Goal: Task Accomplishment & Management: Use online tool/utility

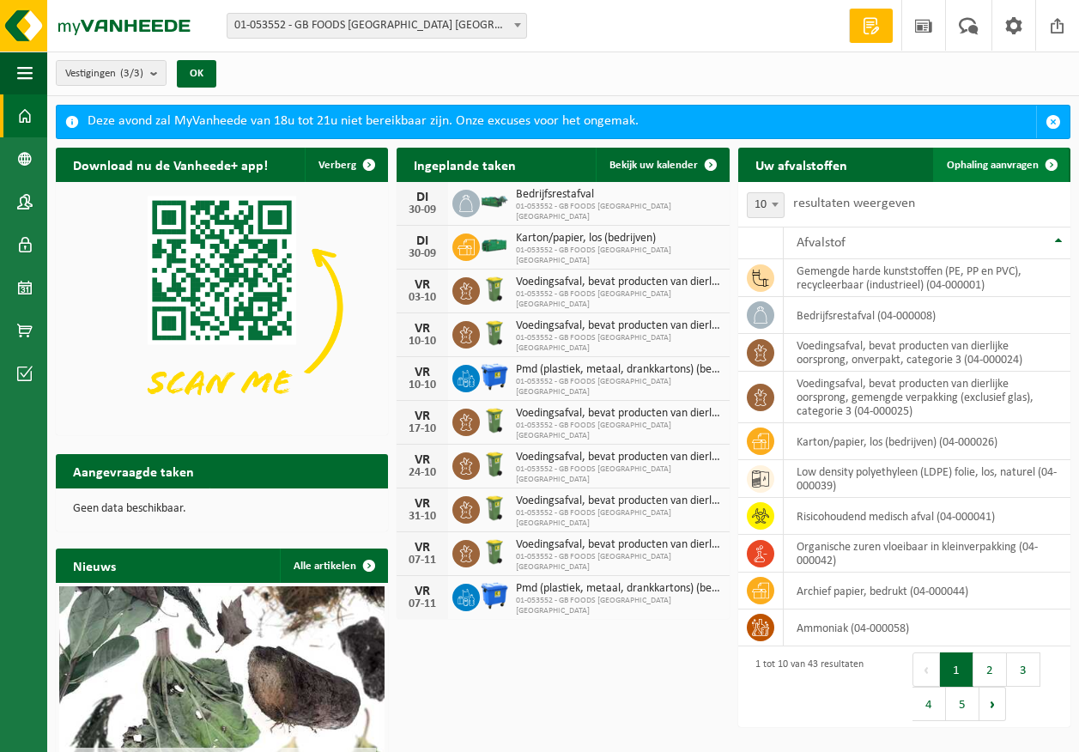
click at [983, 160] on span "Ophaling aanvragen" at bounding box center [993, 165] width 92 height 11
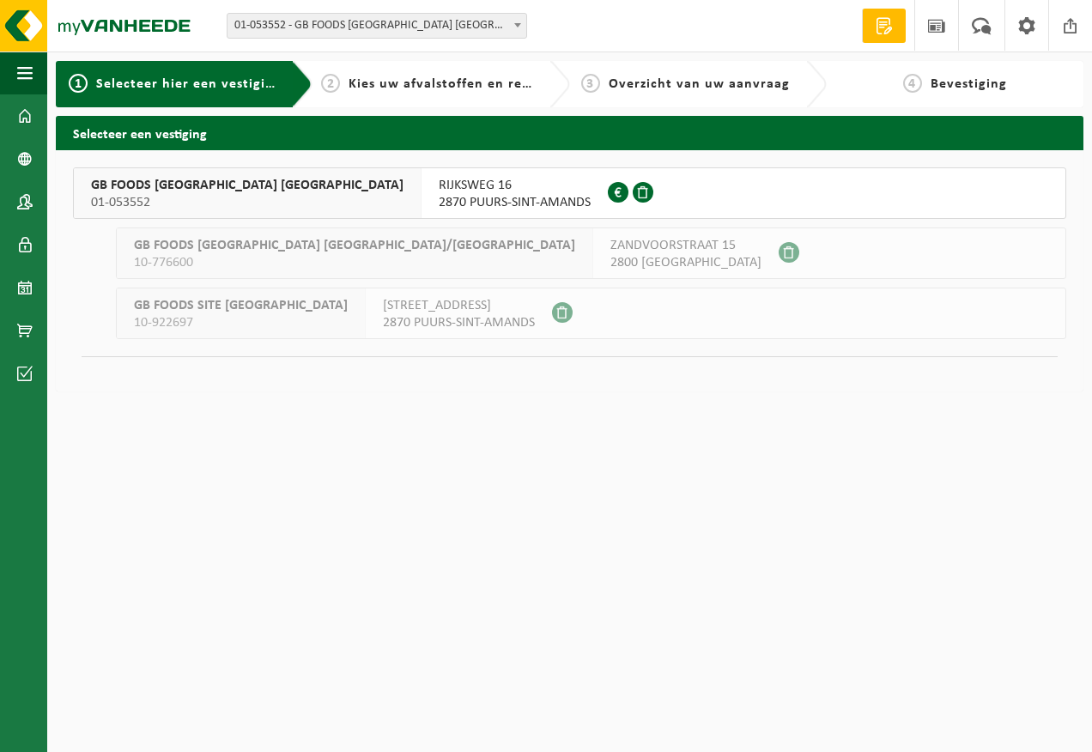
click at [439, 192] on span "RIJKSWEG 16" at bounding box center [515, 185] width 152 height 17
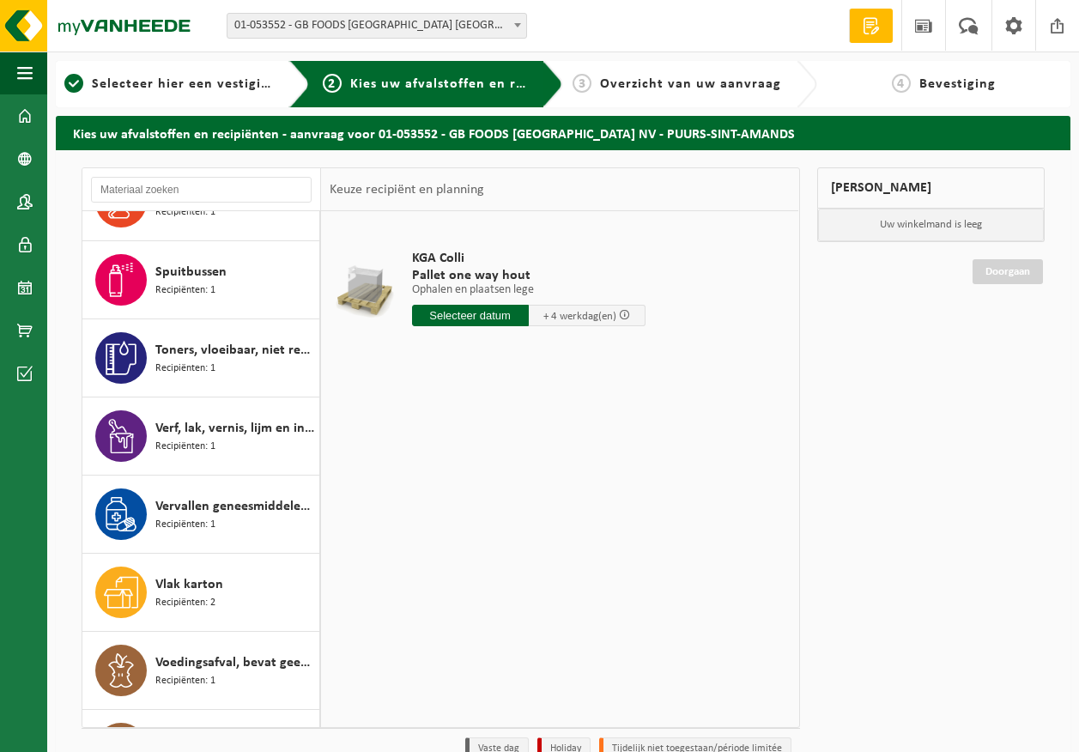
scroll to position [2318, 0]
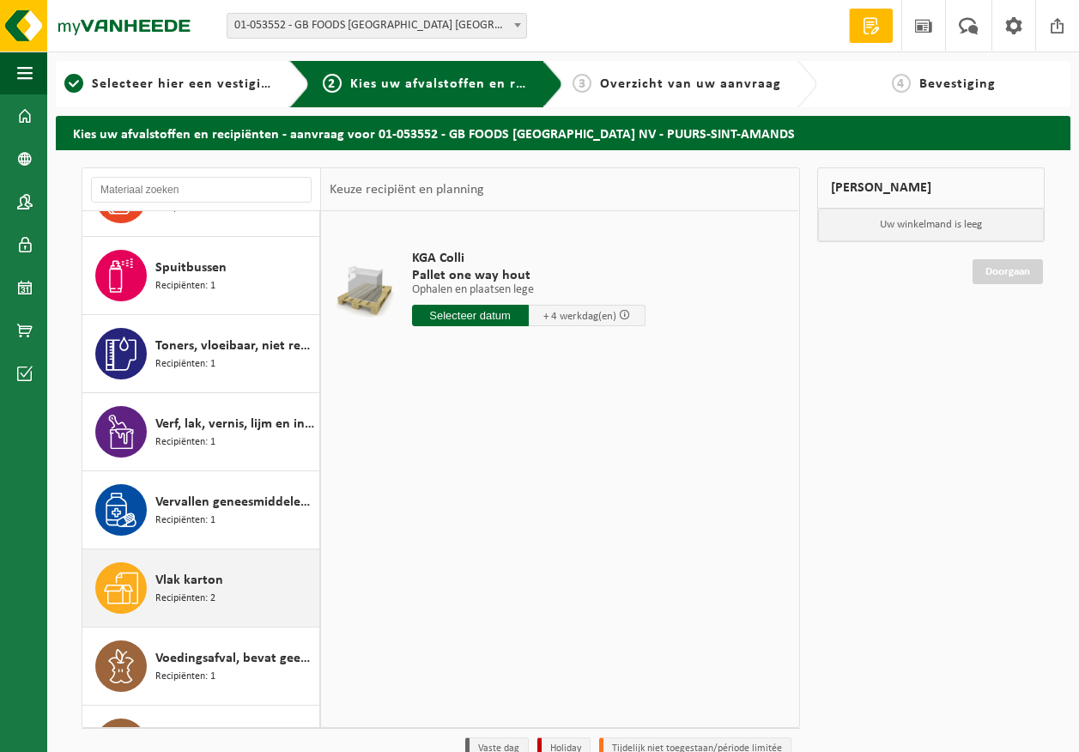
click at [192, 591] on span "Recipiënten: 2" at bounding box center [185, 599] width 60 height 16
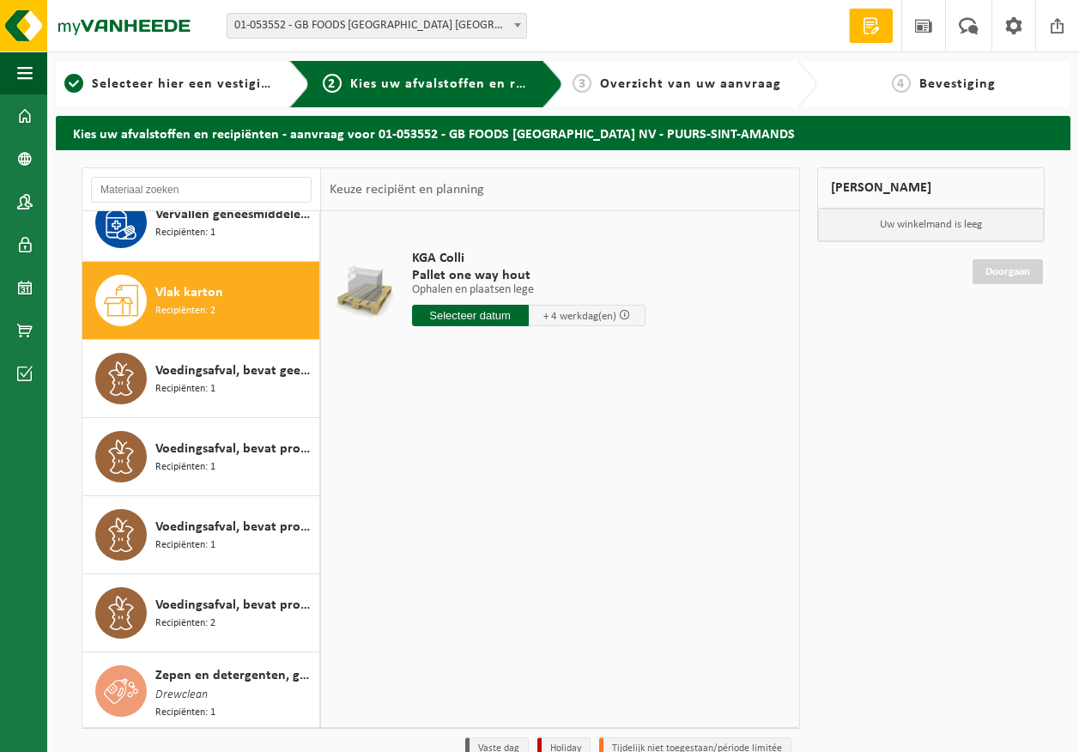
scroll to position [2656, 0]
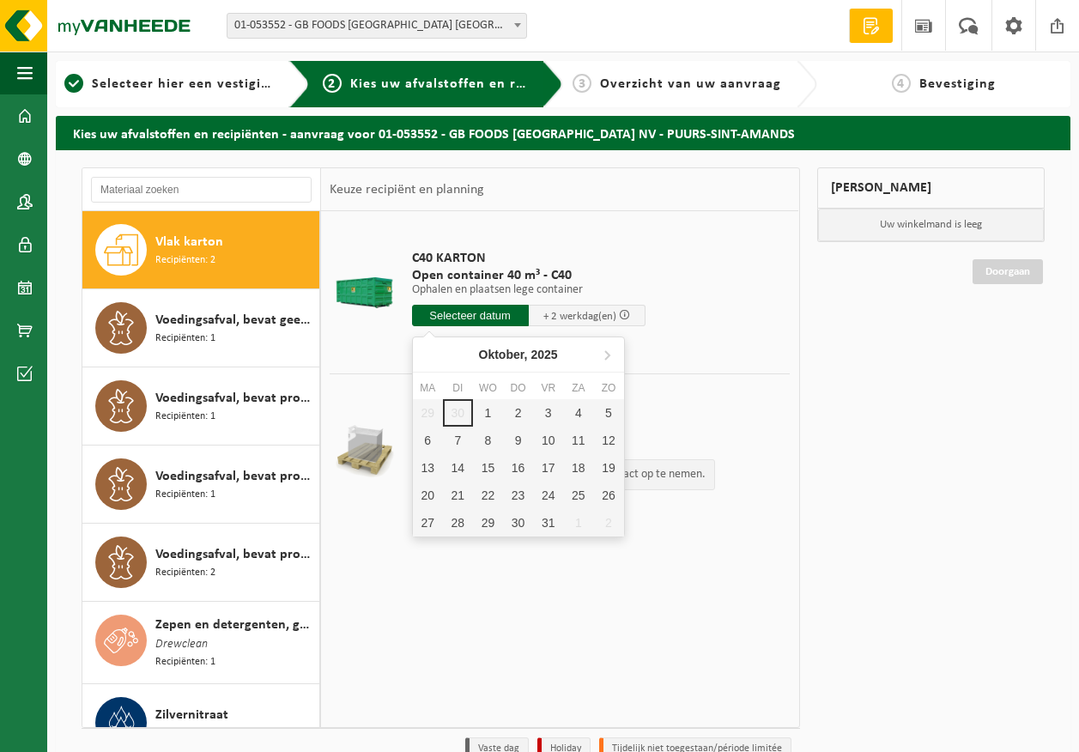
click at [494, 310] on input "text" at bounding box center [470, 315] width 117 height 21
click at [485, 417] on div "1" at bounding box center [488, 412] width 30 height 27
type input "Van 2025-10-01"
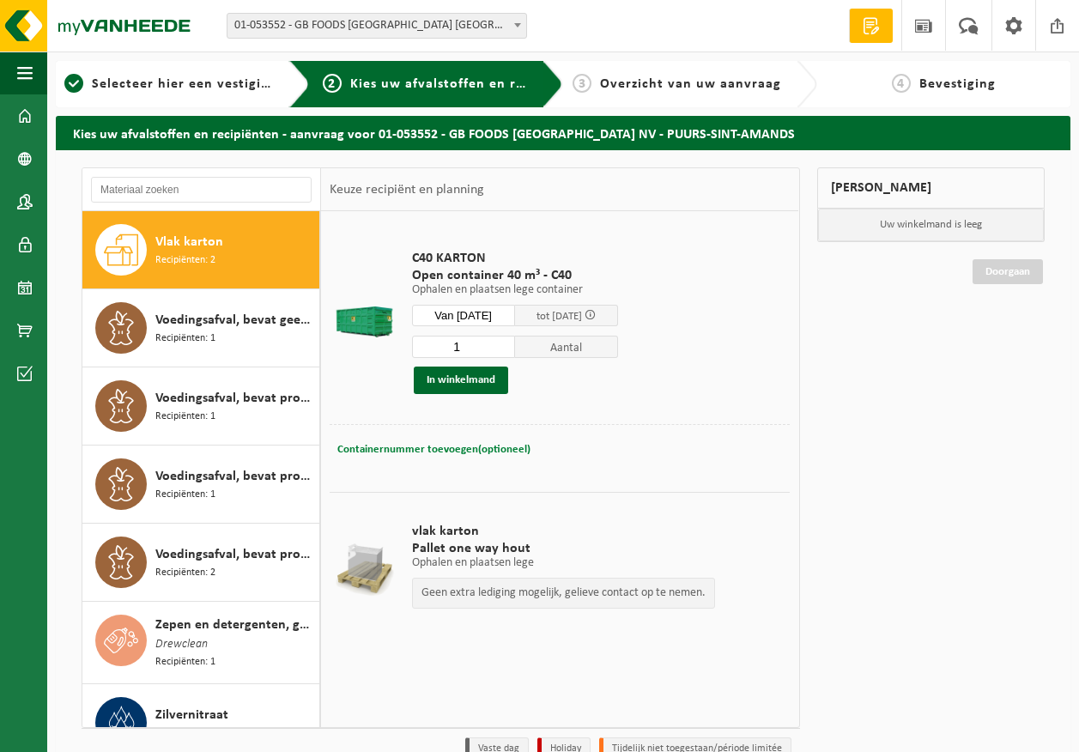
click at [424, 446] on span "Containernummer toevoegen(optioneel)" at bounding box center [433, 449] width 193 height 11
type input "C40-1428"
click at [437, 381] on button "In winkelmand" at bounding box center [461, 380] width 94 height 27
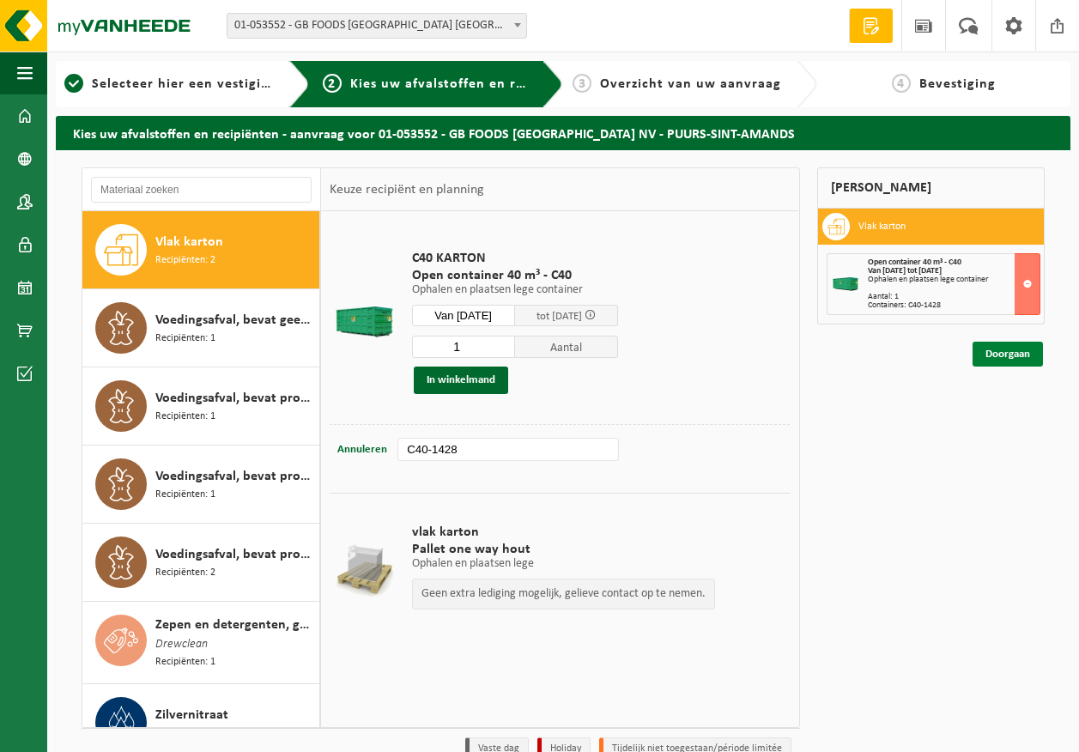
click at [1036, 358] on link "Doorgaan" at bounding box center [1008, 354] width 70 height 25
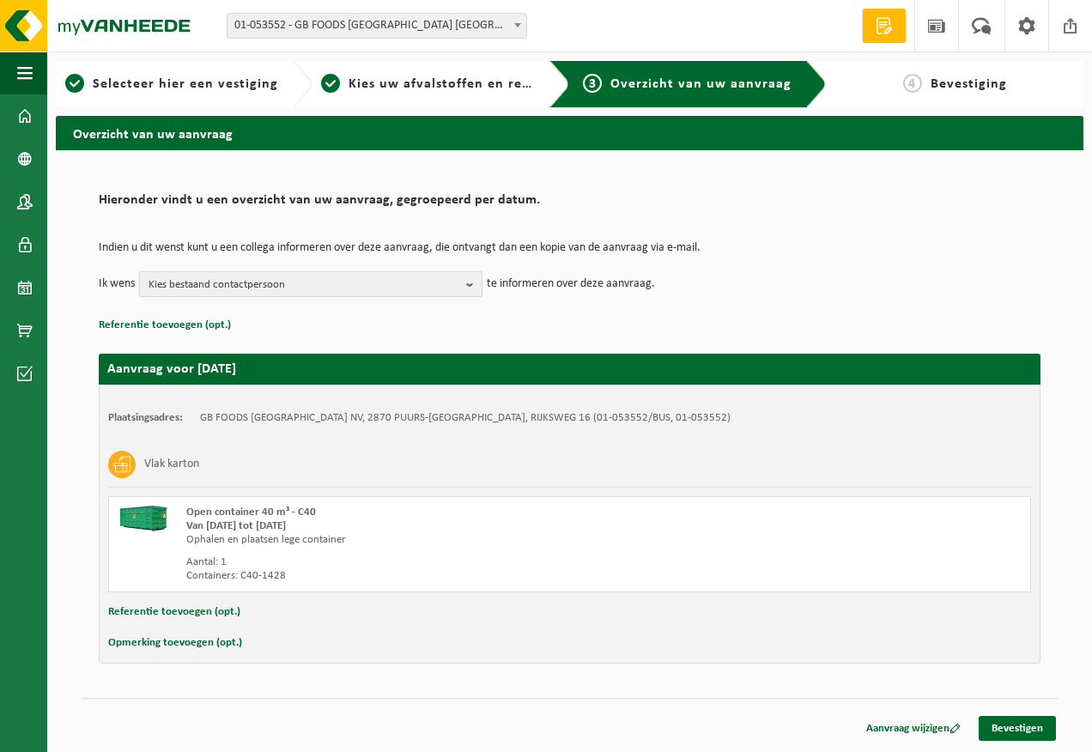
click at [455, 288] on span "Kies bestaand contactpersoon" at bounding box center [304, 285] width 311 height 26
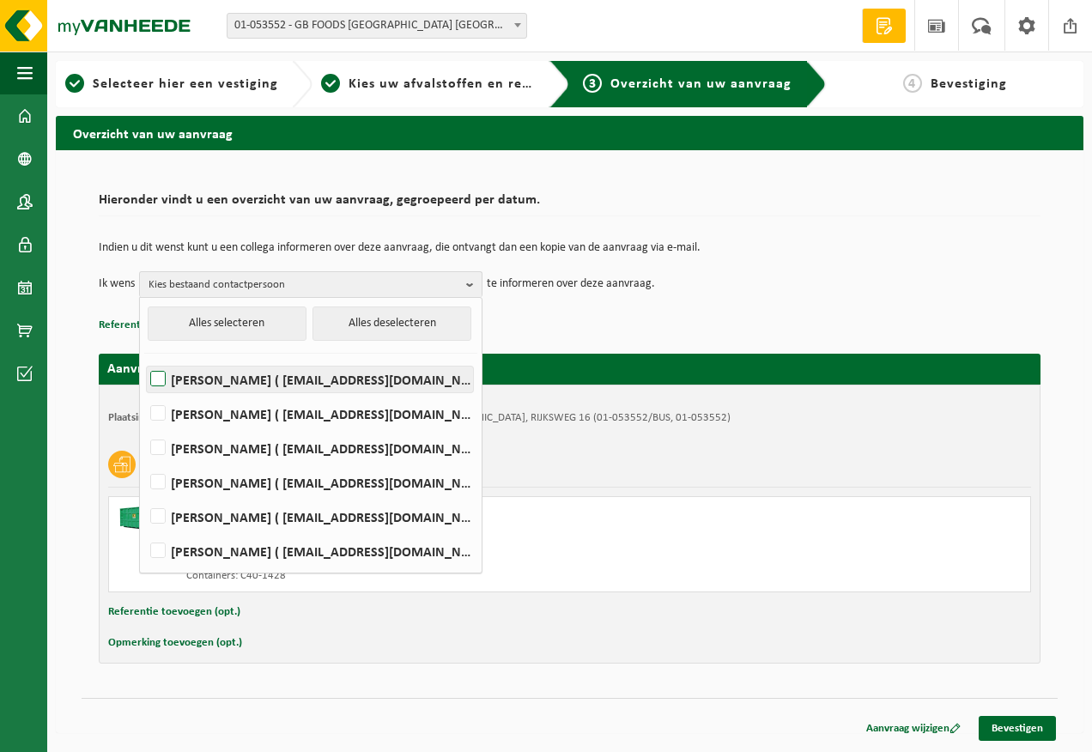
click at [296, 379] on label "[PERSON_NAME] ( [EMAIL_ADDRESS][DOMAIN_NAME] )" at bounding box center [310, 380] width 326 height 26
click at [144, 358] on input "[PERSON_NAME] ( [EMAIL_ADDRESS][DOMAIN_NAME] )" at bounding box center [143, 357] width 1 height 1
checkbox input "true"
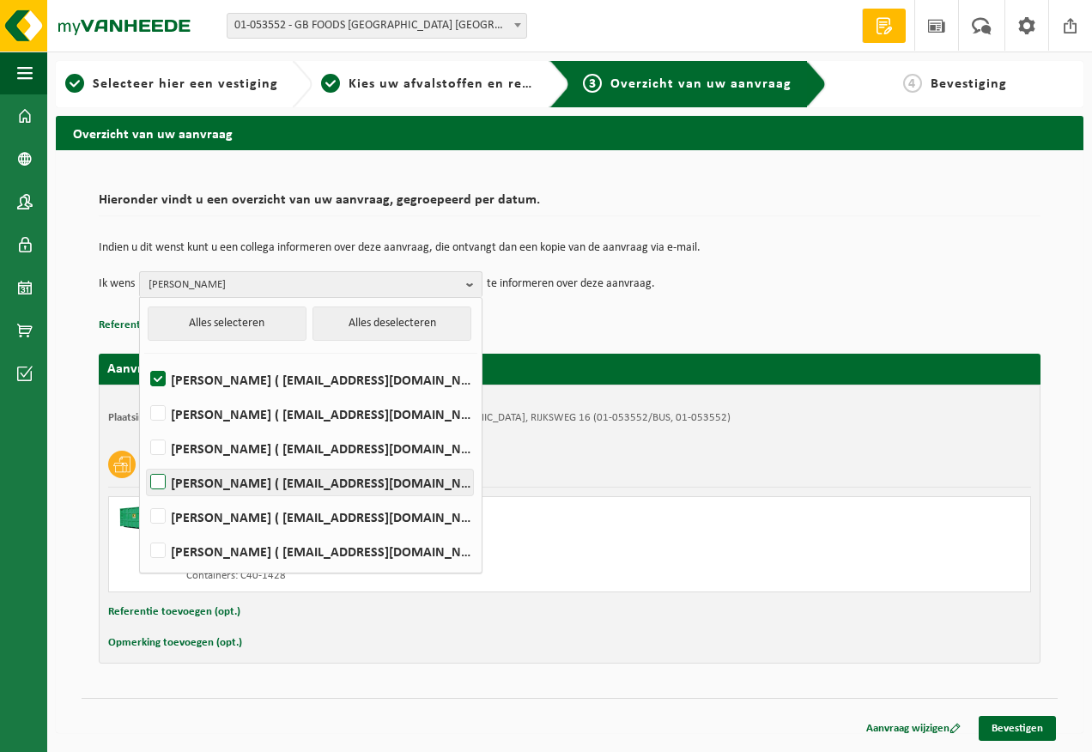
click at [276, 478] on label "[PERSON_NAME] ( [EMAIL_ADDRESS][DOMAIN_NAME] )" at bounding box center [310, 483] width 326 height 26
click at [144, 461] on input "[PERSON_NAME] ( [EMAIL_ADDRESS][DOMAIN_NAME] )" at bounding box center [143, 460] width 1 height 1
checkbox input "true"
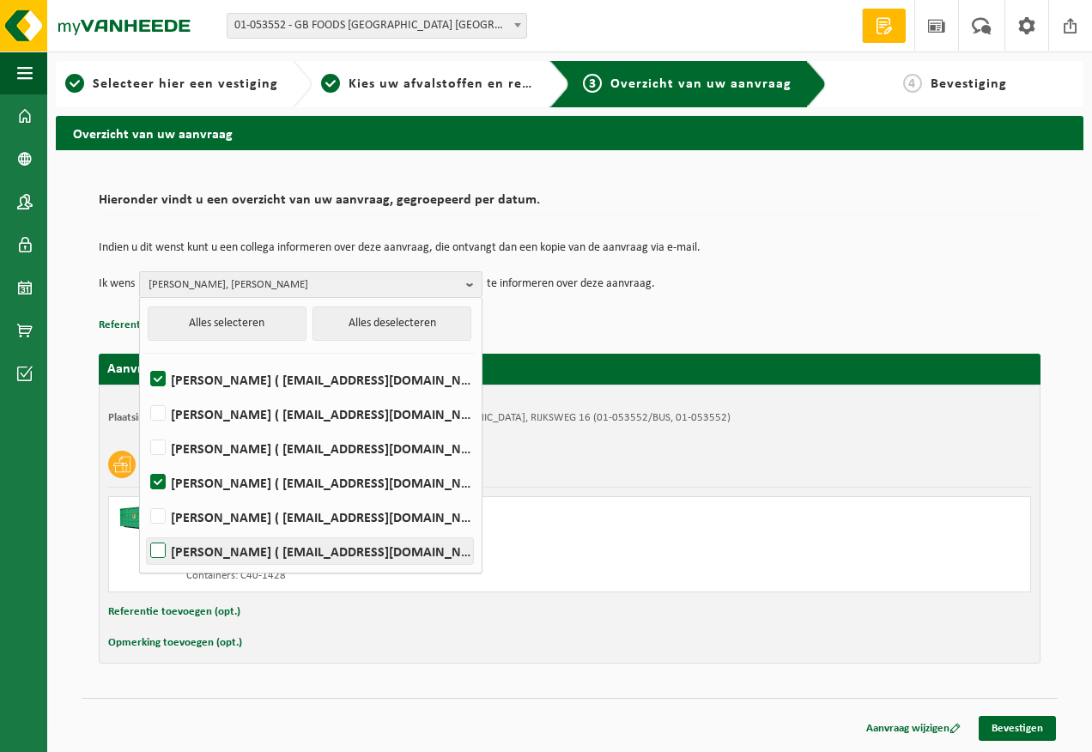
click at [284, 546] on label "[PERSON_NAME] ( [EMAIL_ADDRESS][DOMAIN_NAME] )" at bounding box center [310, 551] width 326 height 26
click at [144, 530] on input "[PERSON_NAME] ( [EMAIL_ADDRESS][DOMAIN_NAME] )" at bounding box center [143, 529] width 1 height 1
checkbox input "true"
click at [991, 724] on link "Bevestigen" at bounding box center [1017, 728] width 77 height 25
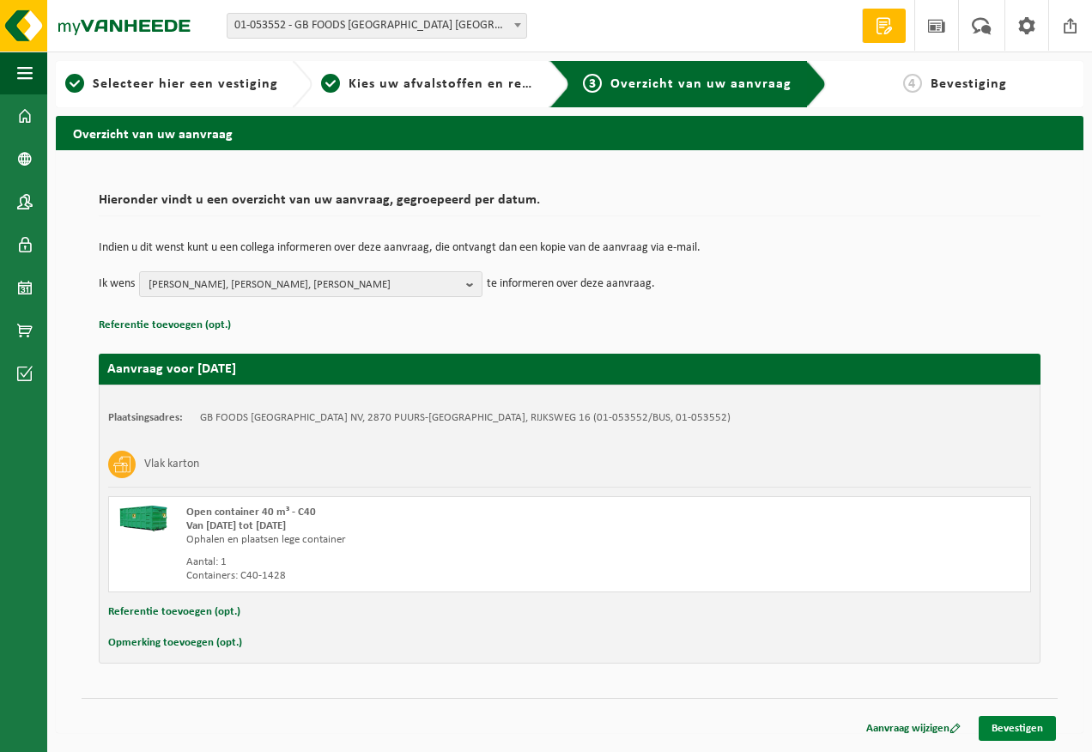
click at [1022, 728] on link "Bevestigen" at bounding box center [1017, 728] width 77 height 25
